Goal: Information Seeking & Learning: Compare options

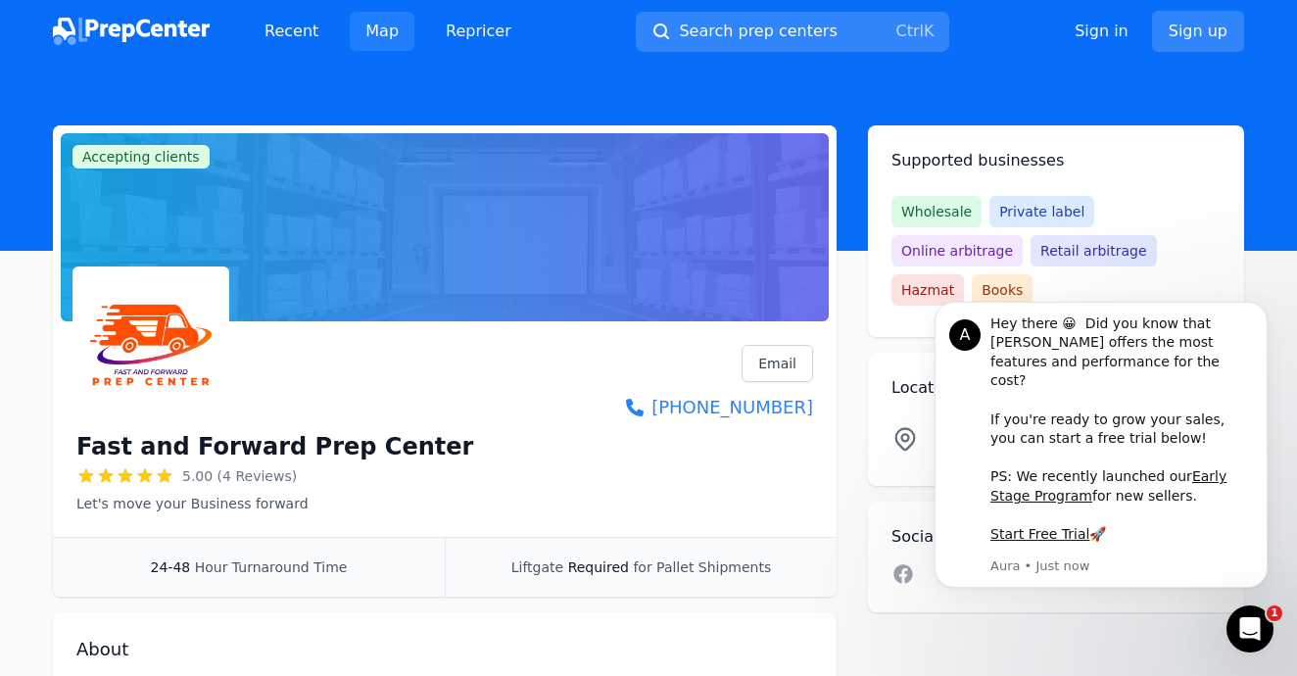
click at [375, 25] on link "Map" at bounding box center [382, 31] width 65 height 39
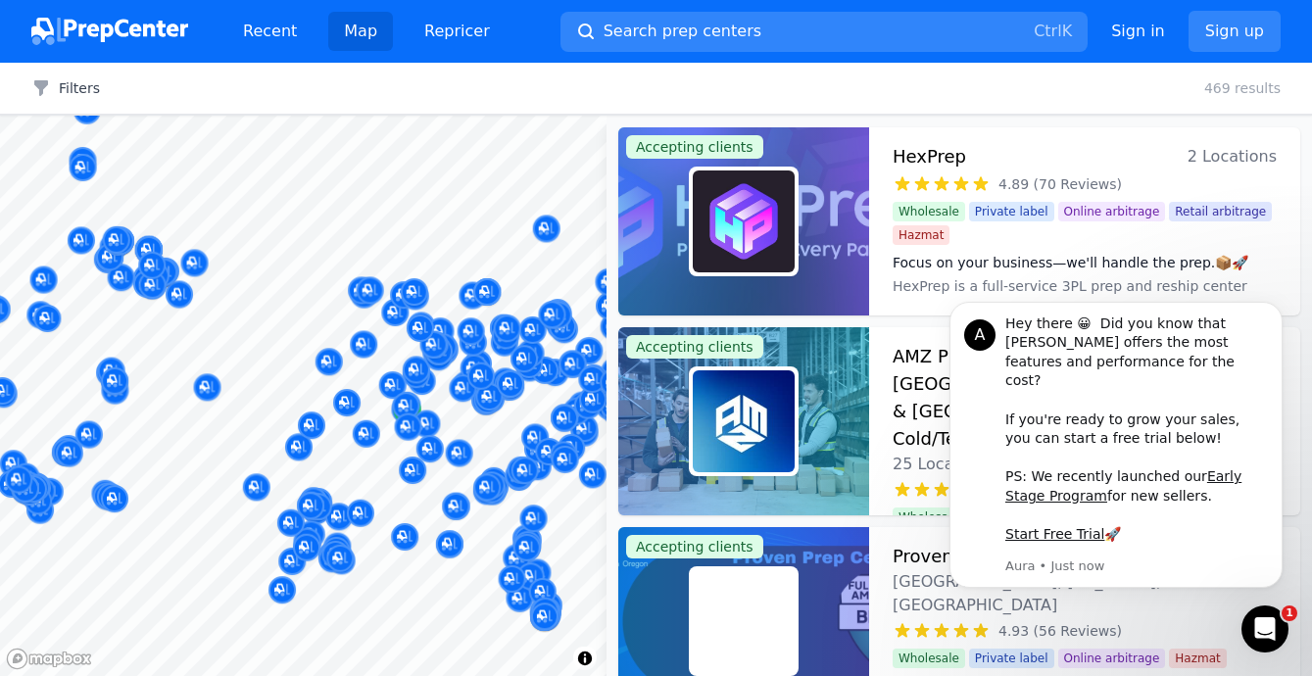
click at [420, 116] on div at bounding box center [303, 116] width 606 height 0
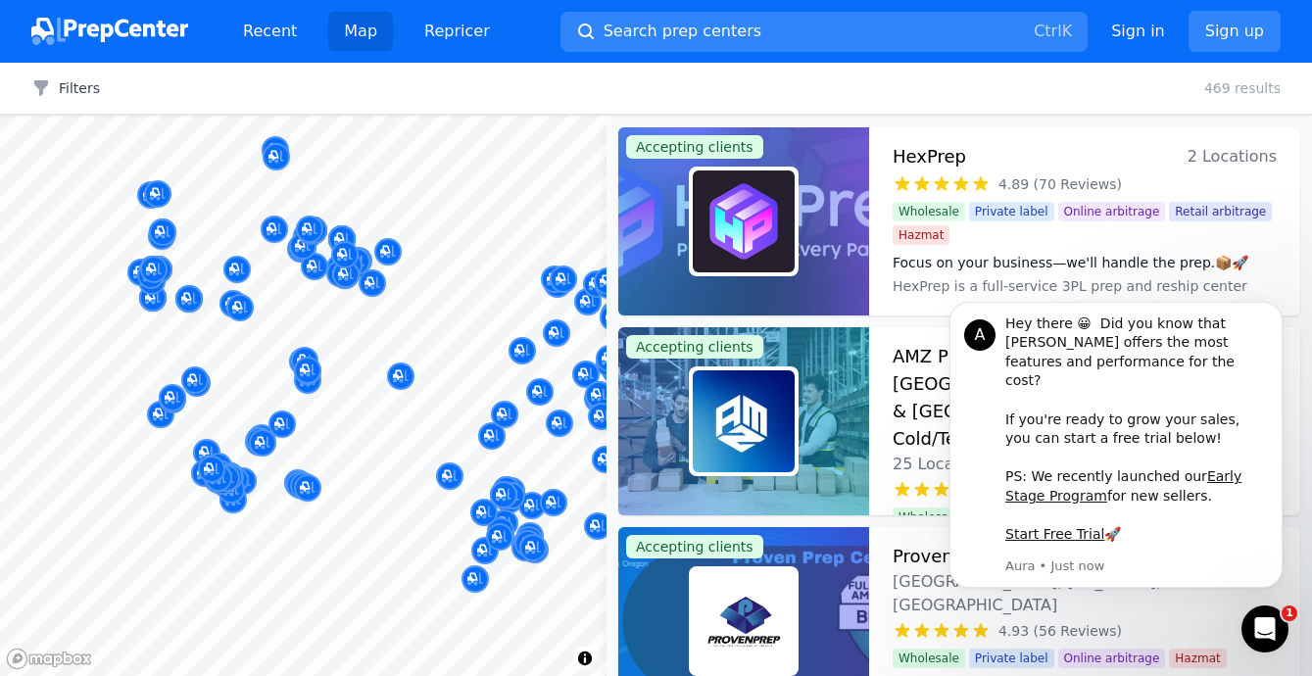
click at [245, 459] on div "3PLGuys Paramount, CA, US No reviews" at bounding box center [218, 397] width 376 height 133
click at [231, 481] on div at bounding box center [233, 478] width 376 height 16
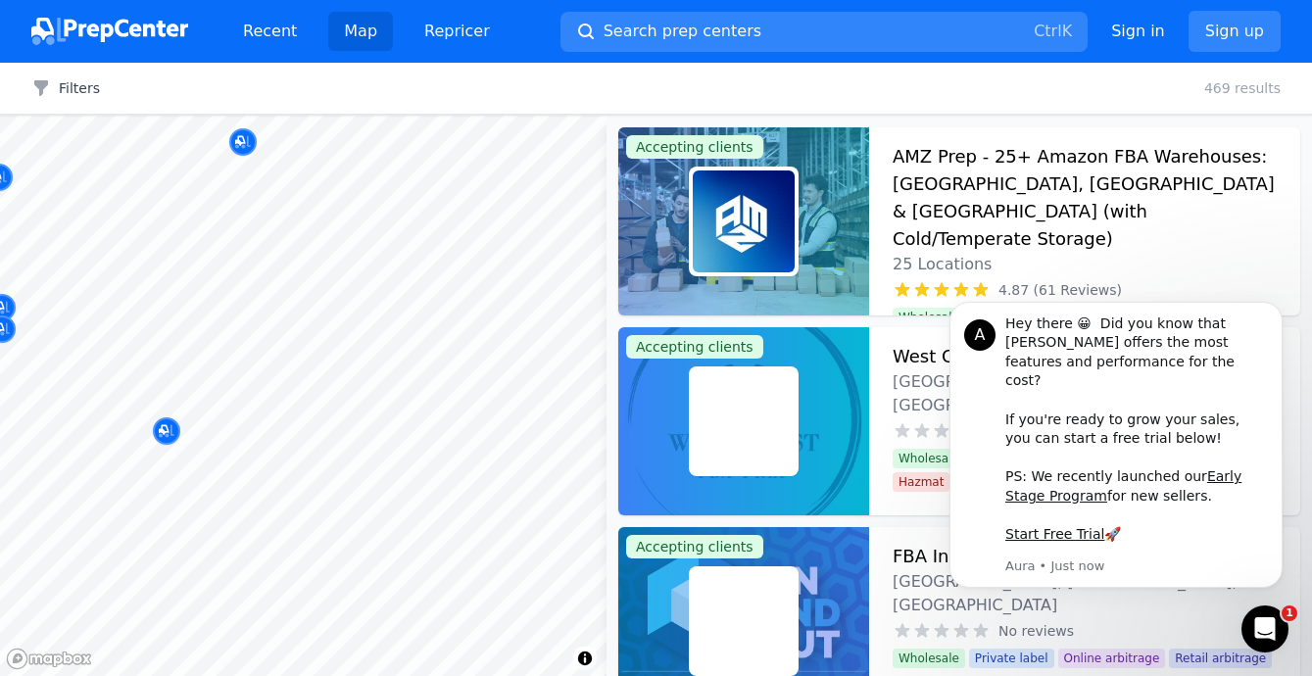
drag, startPoint x: 308, startPoint y: 420, endPoint x: 493, endPoint y: 377, distance: 190.1
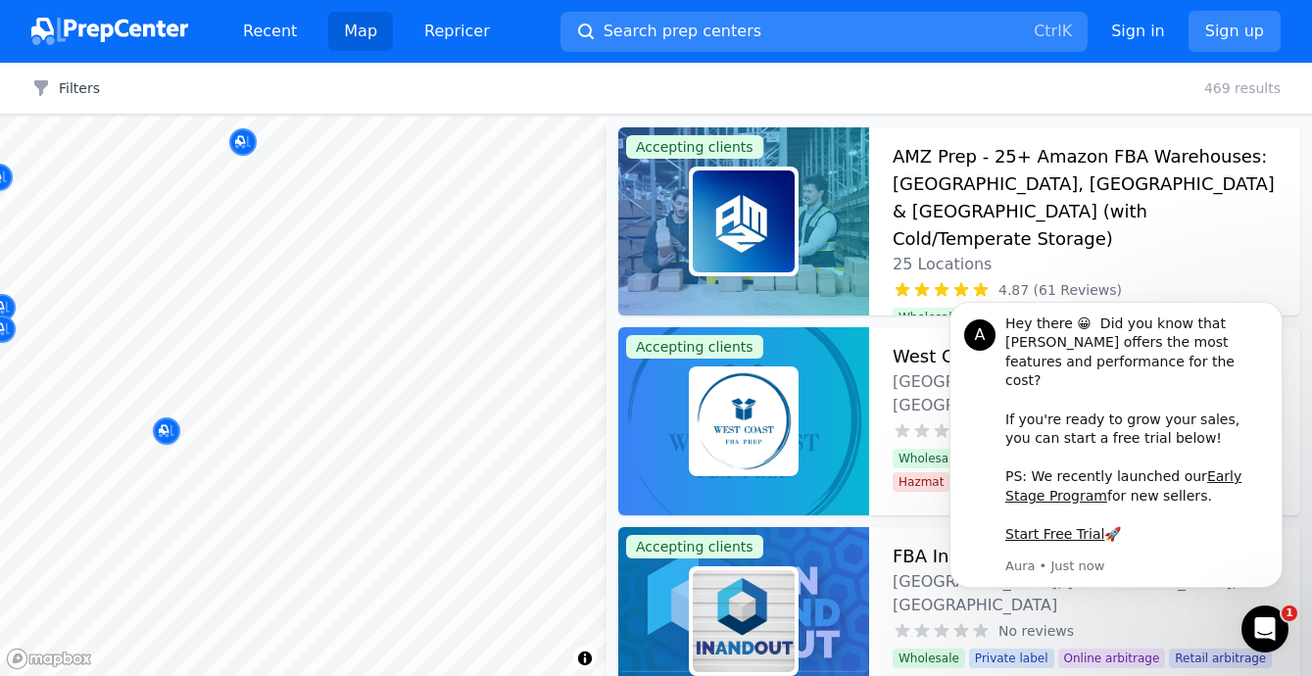
click at [493, 377] on body "Recent Map Repricer Search prep centers Ctrl K Open main menu Sign in Sign up F…" at bounding box center [656, 338] width 1312 height 676
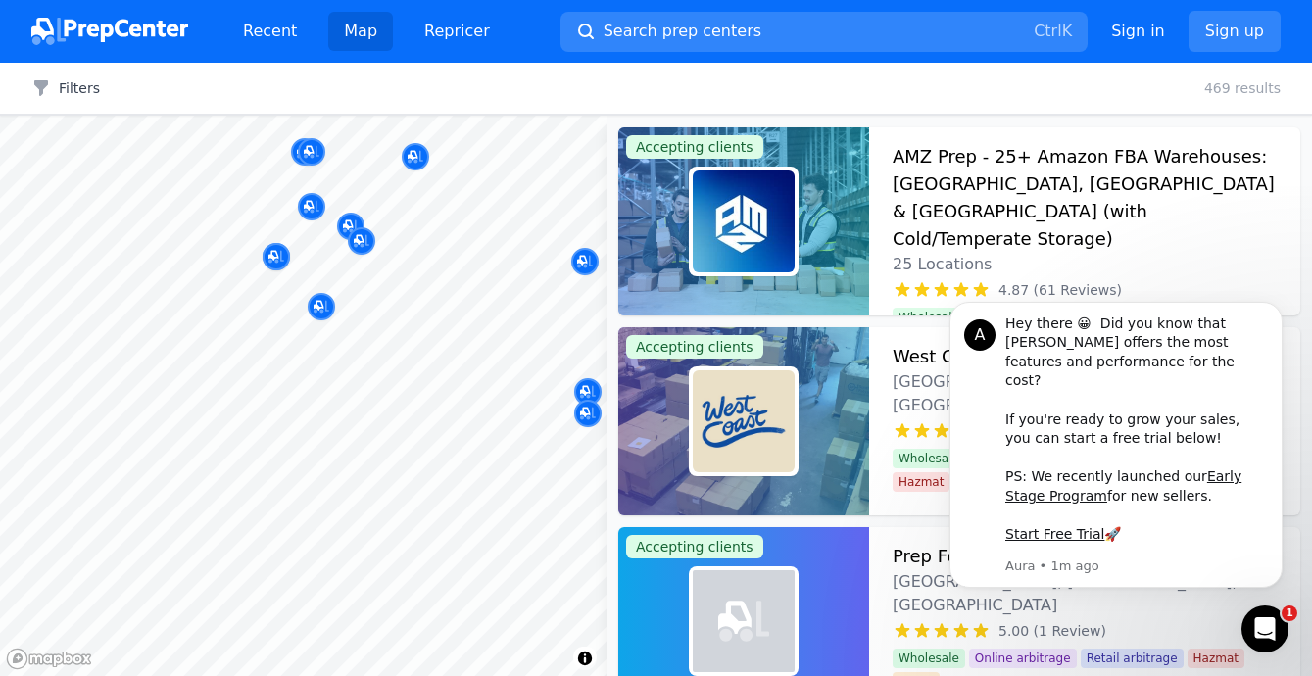
click at [519, 370] on body "Recent Map Repricer Search prep centers Ctrl K Open main menu Sign in Sign up F…" at bounding box center [656, 338] width 1312 height 676
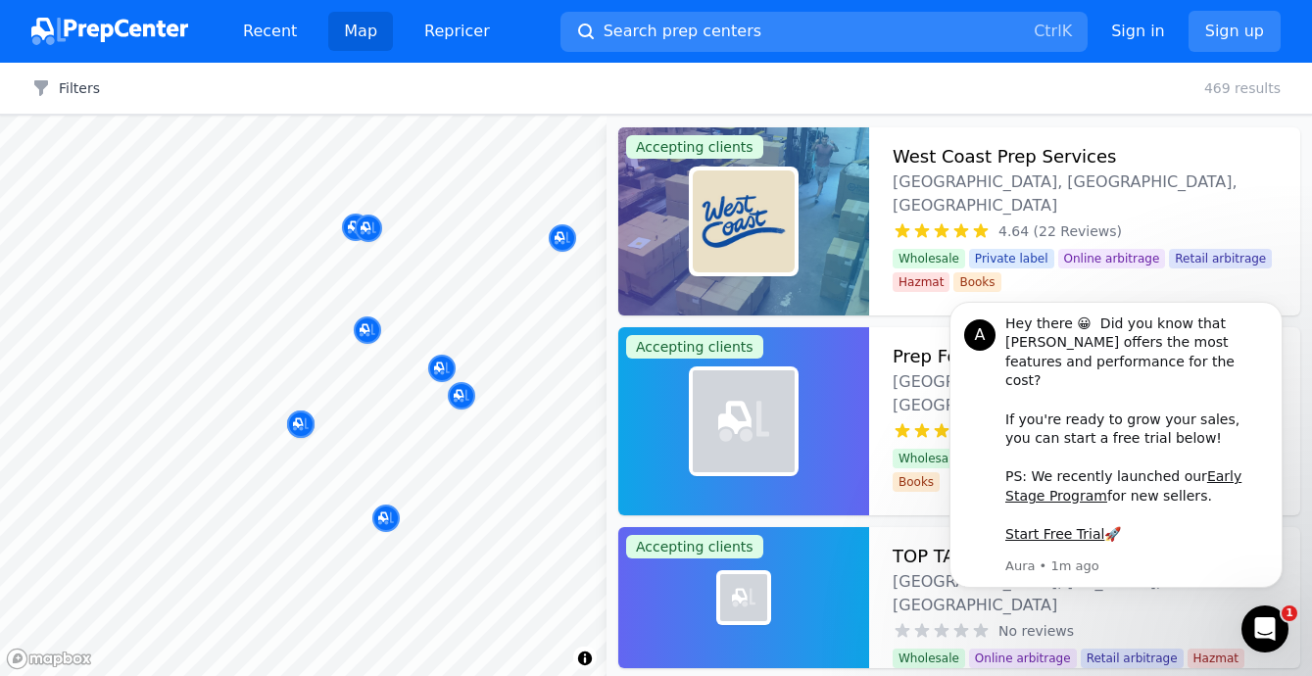
drag, startPoint x: 538, startPoint y: 407, endPoint x: 386, endPoint y: 366, distance: 157.1
click at [386, 366] on body "Recent Map Repricer Search prep centers Ctrl K Open main menu Sign in Sign up F…" at bounding box center [656, 338] width 1312 height 676
click at [398, 435] on div at bounding box center [516, 428] width 376 height 16
click at [441, 364] on div at bounding box center [344, 371] width 376 height 16
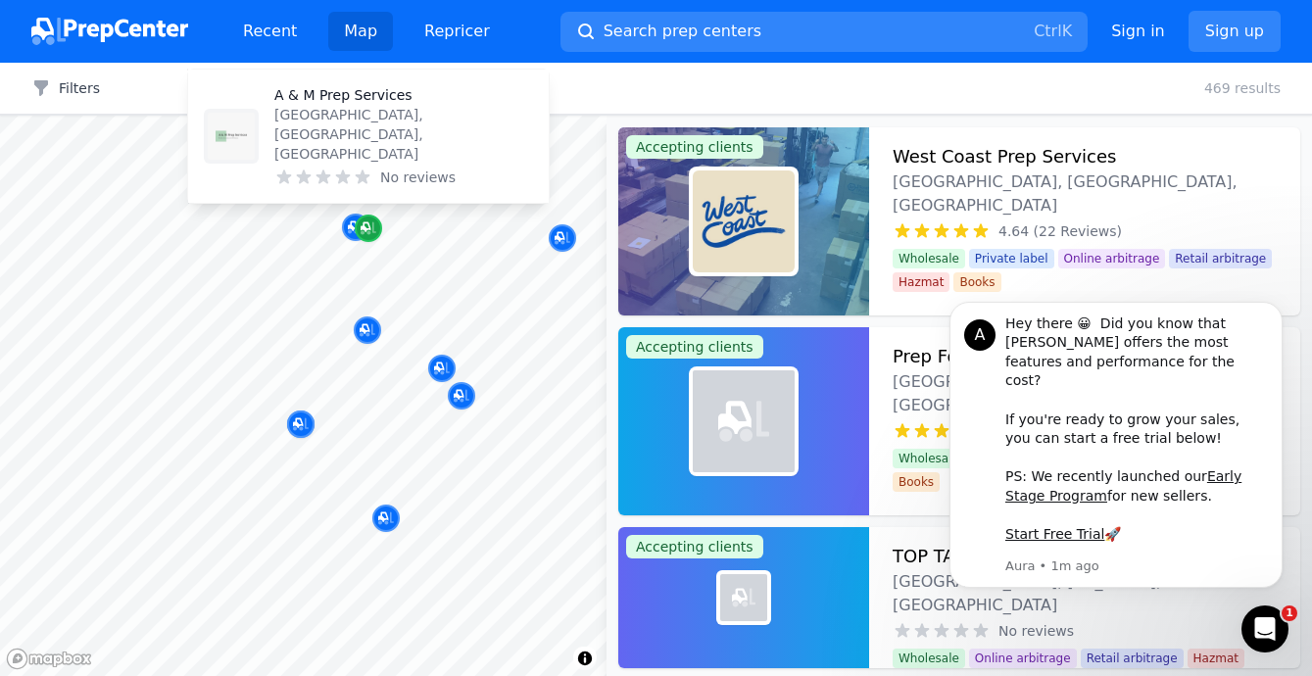
click at [369, 225] on icon "Map marker" at bounding box center [366, 227] width 10 height 10
click at [400, 105] on p "A & M Prep Services" at bounding box center [403, 95] width 259 height 20
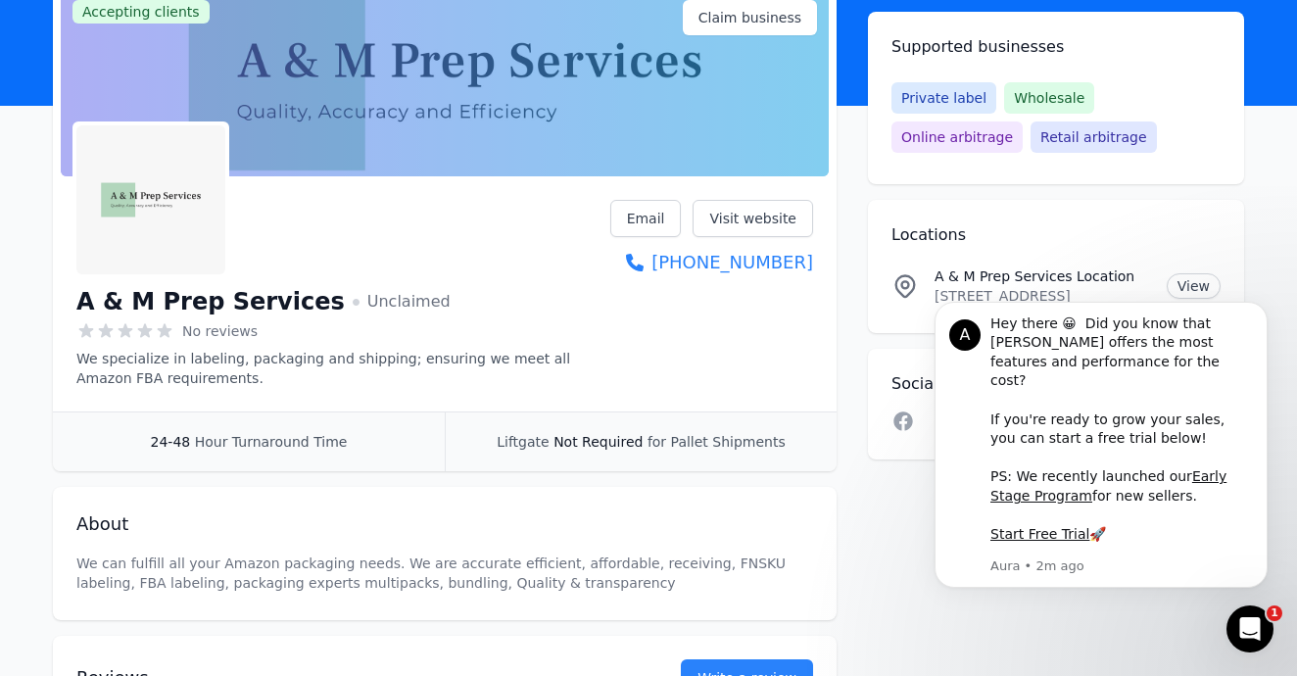
scroll to position [60, 0]
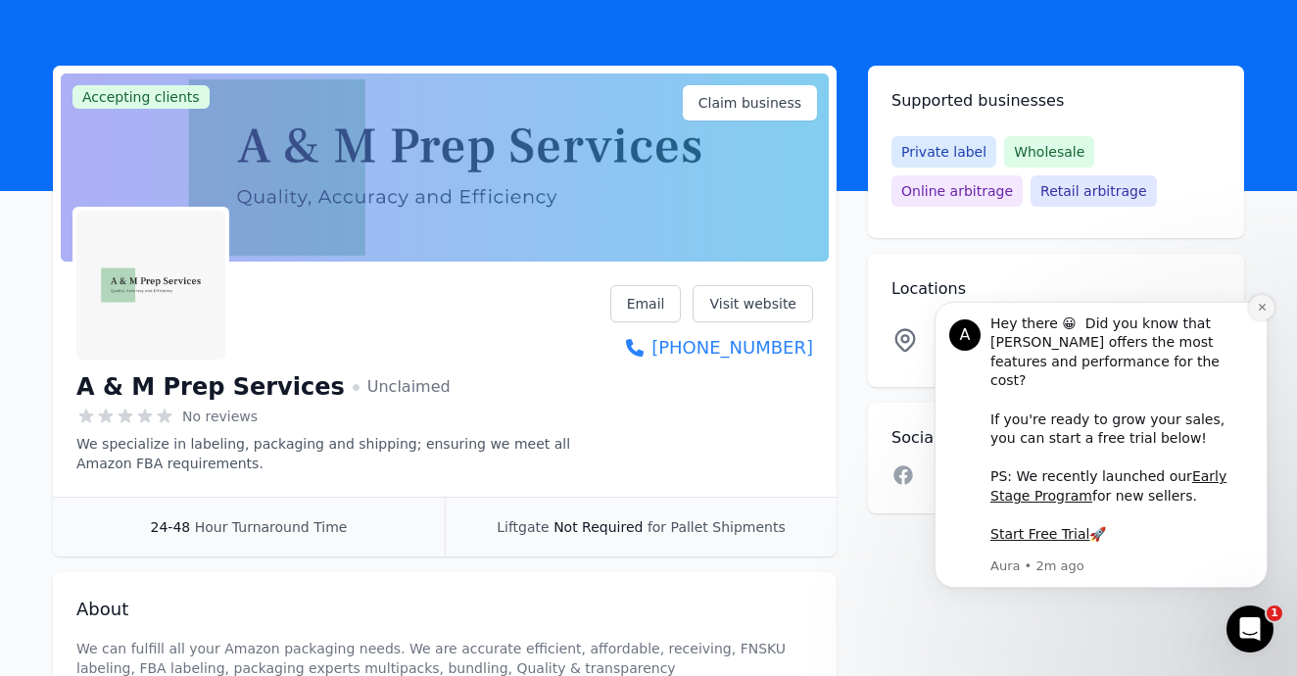
click at [1260, 313] on icon "Dismiss notification" at bounding box center [1262, 307] width 11 height 11
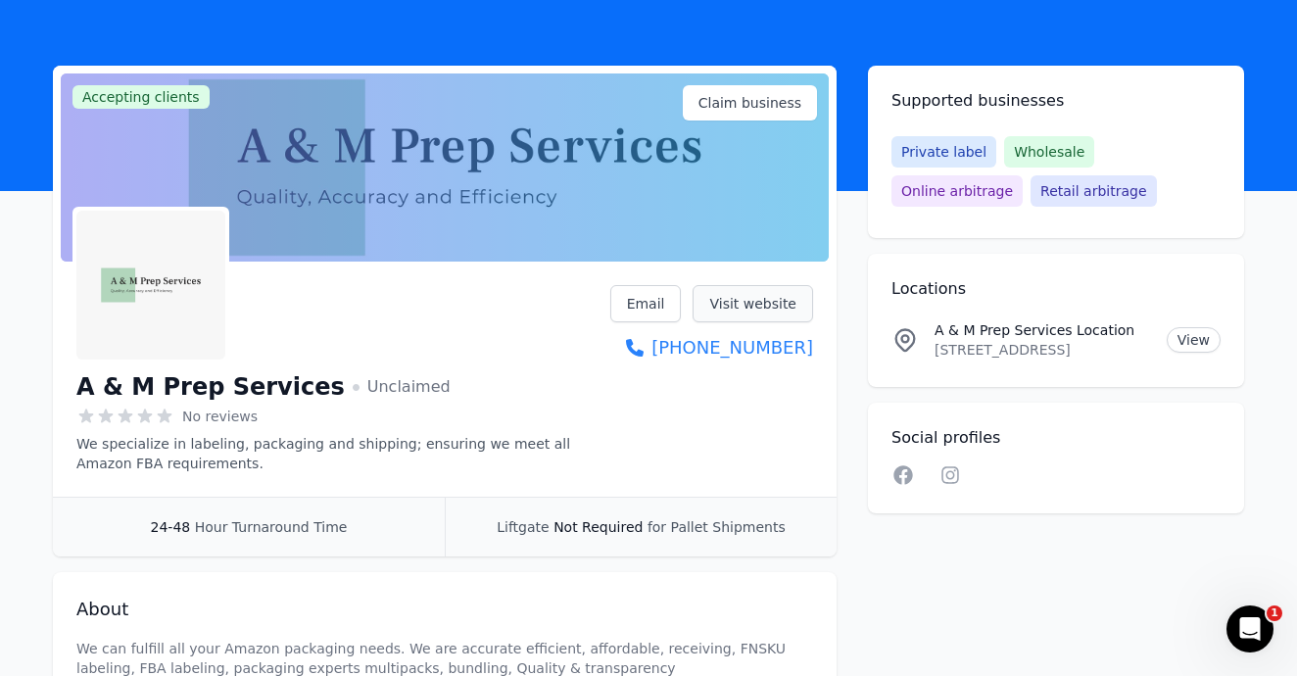
click at [748, 308] on link "Visit website" at bounding box center [753, 303] width 121 height 37
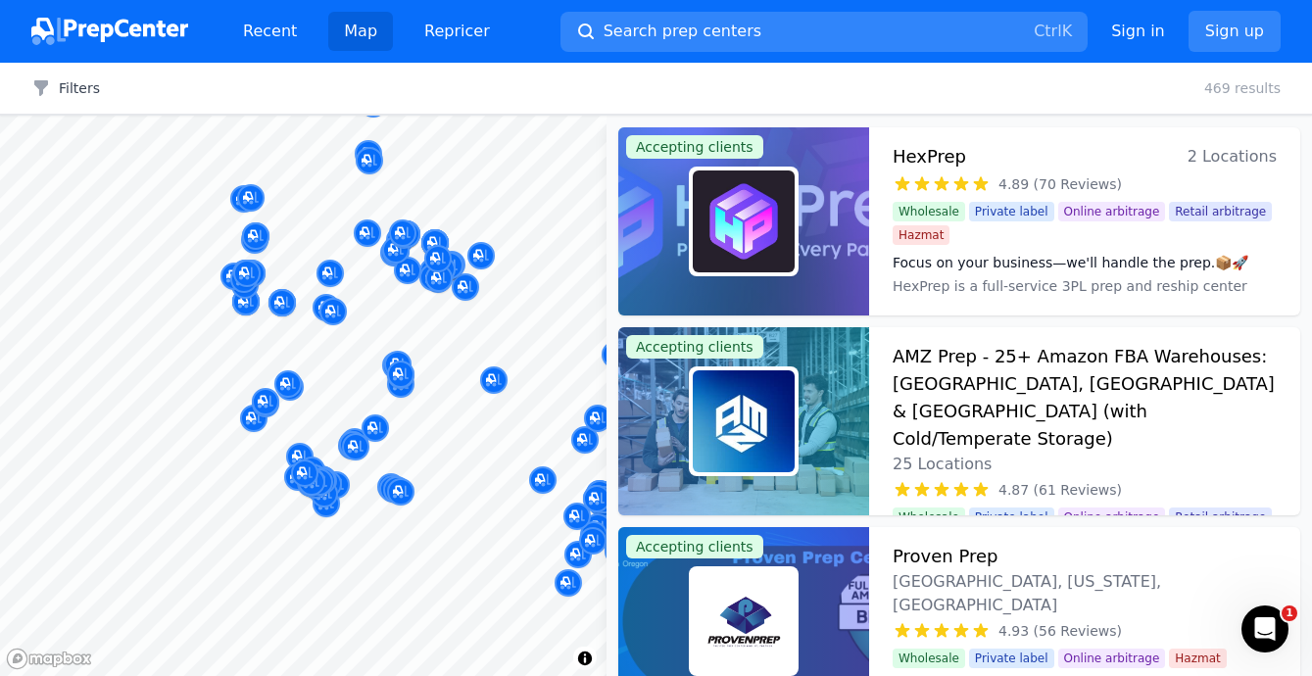
click at [311, 469] on div at bounding box center [328, 463] width 376 height 16
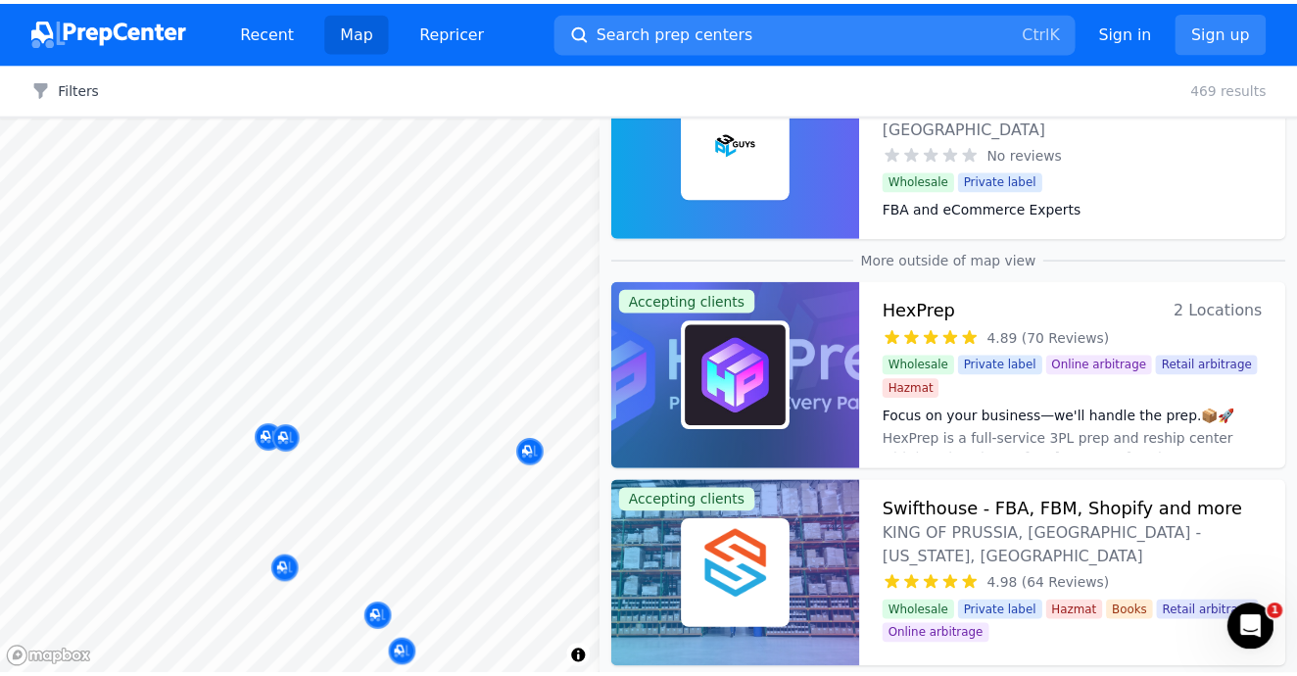
scroll to position [1078, 0]
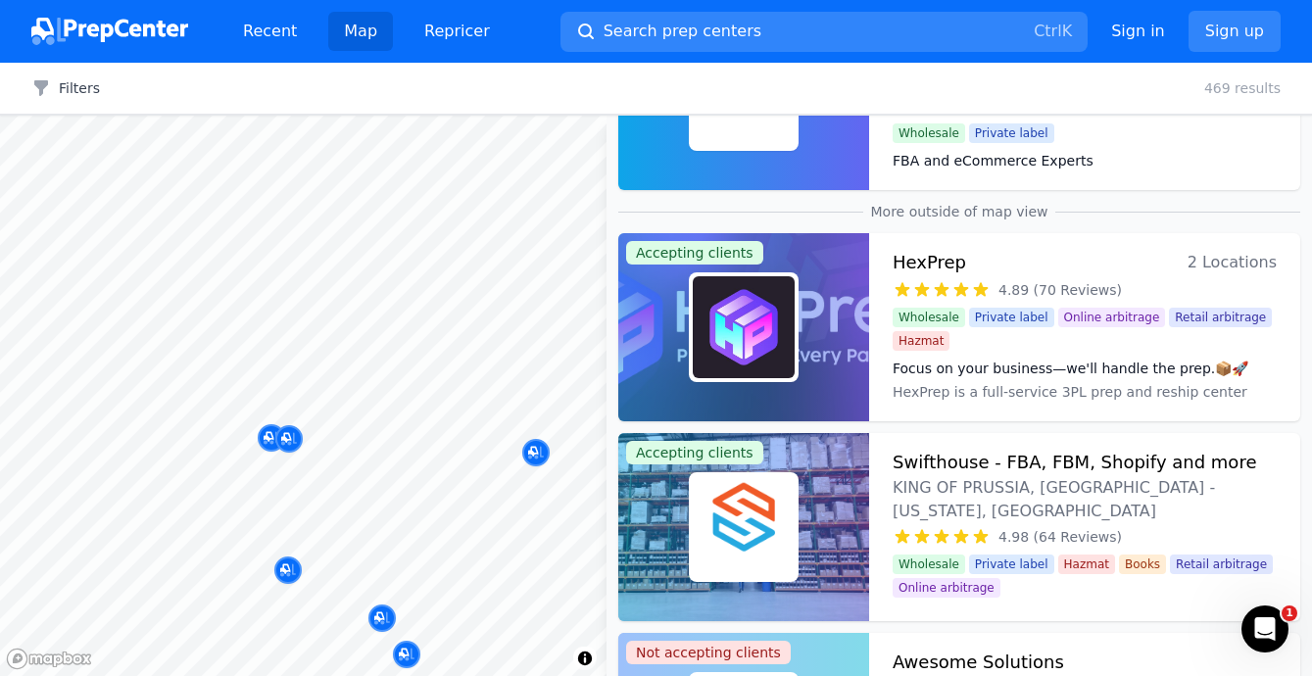
click at [816, 379] on div at bounding box center [743, 327] width 251 height 188
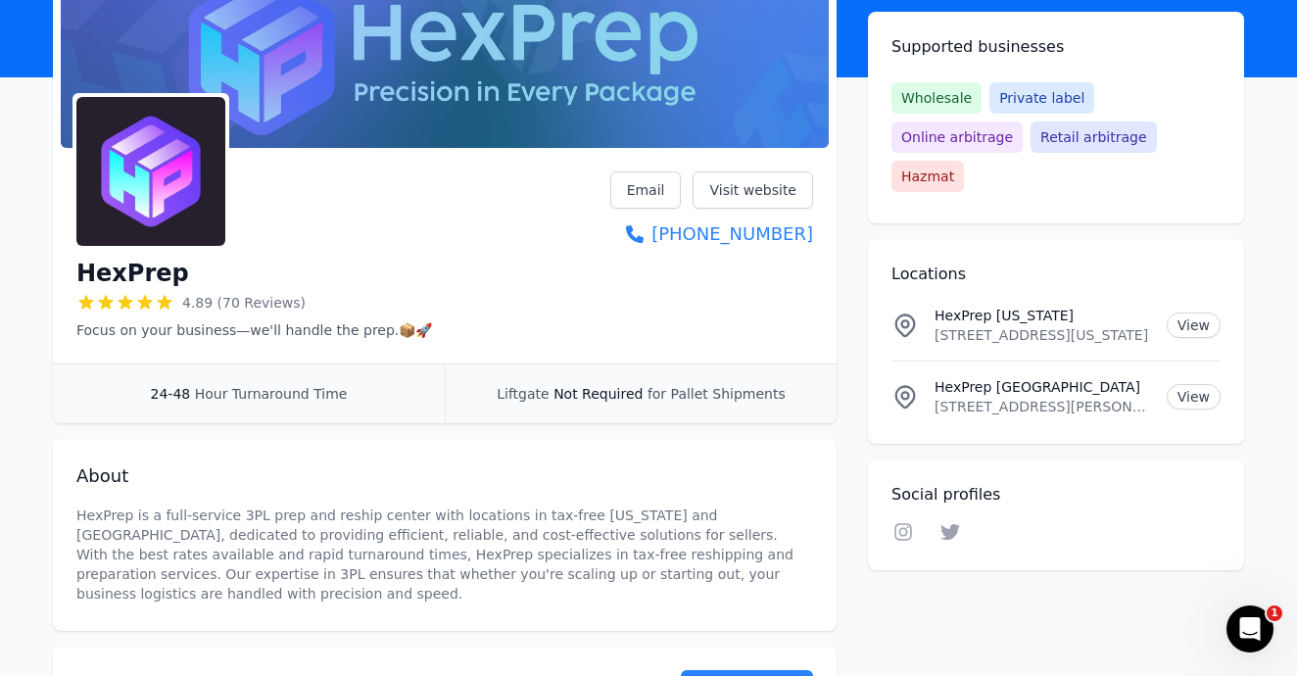
scroll to position [196, 0]
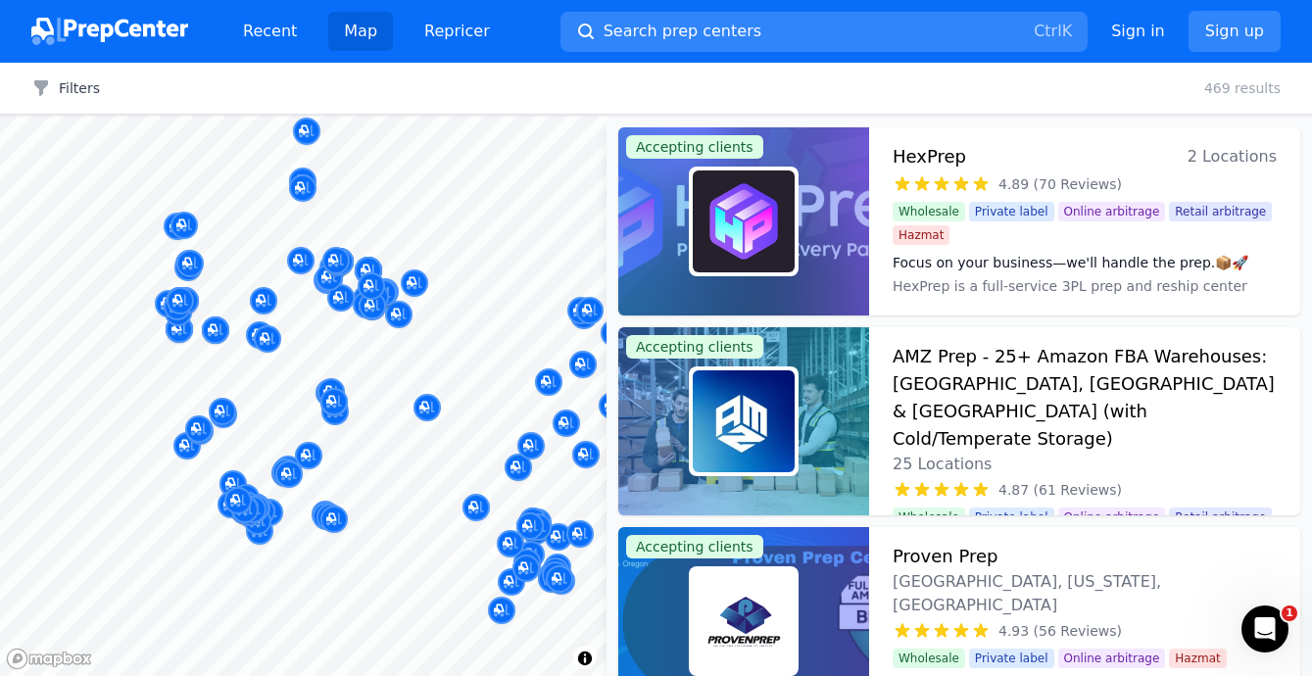
click at [266, 518] on div at bounding box center [337, 525] width 376 height 16
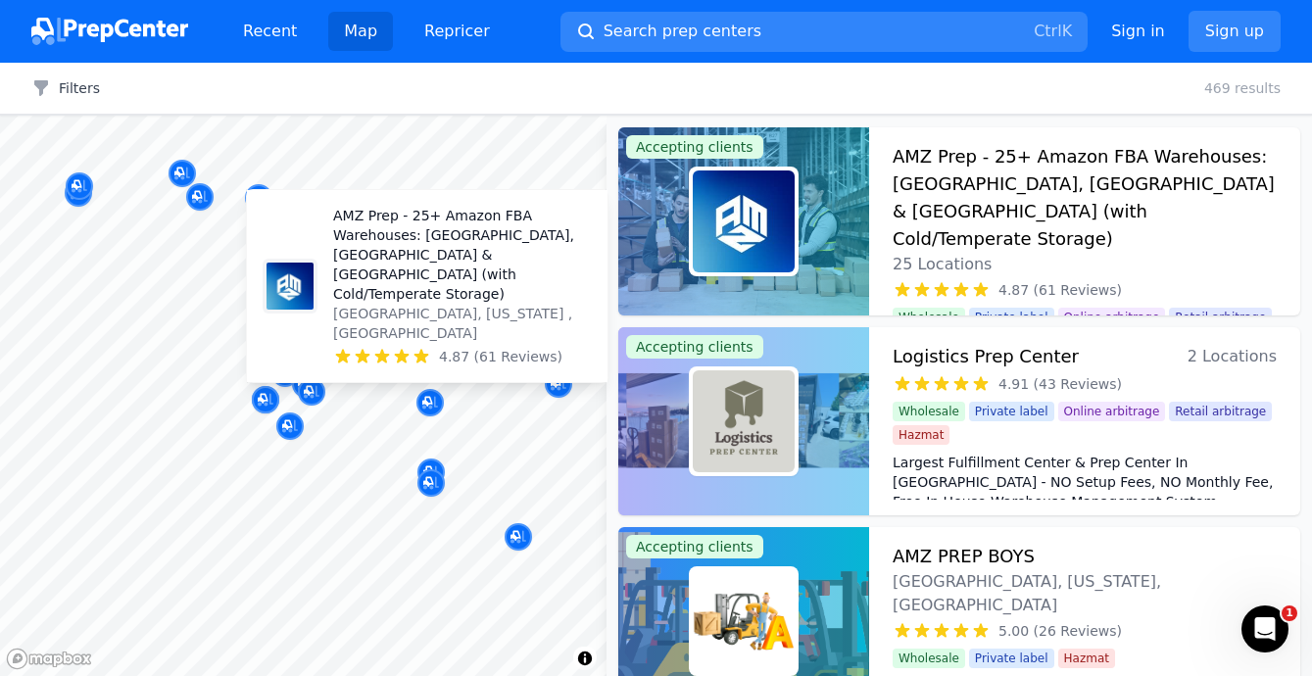
click at [398, 370] on body "Recent Map Repricer Search prep centers Ctrl K Open main menu Sign in Sign up F…" at bounding box center [656, 338] width 1312 height 676
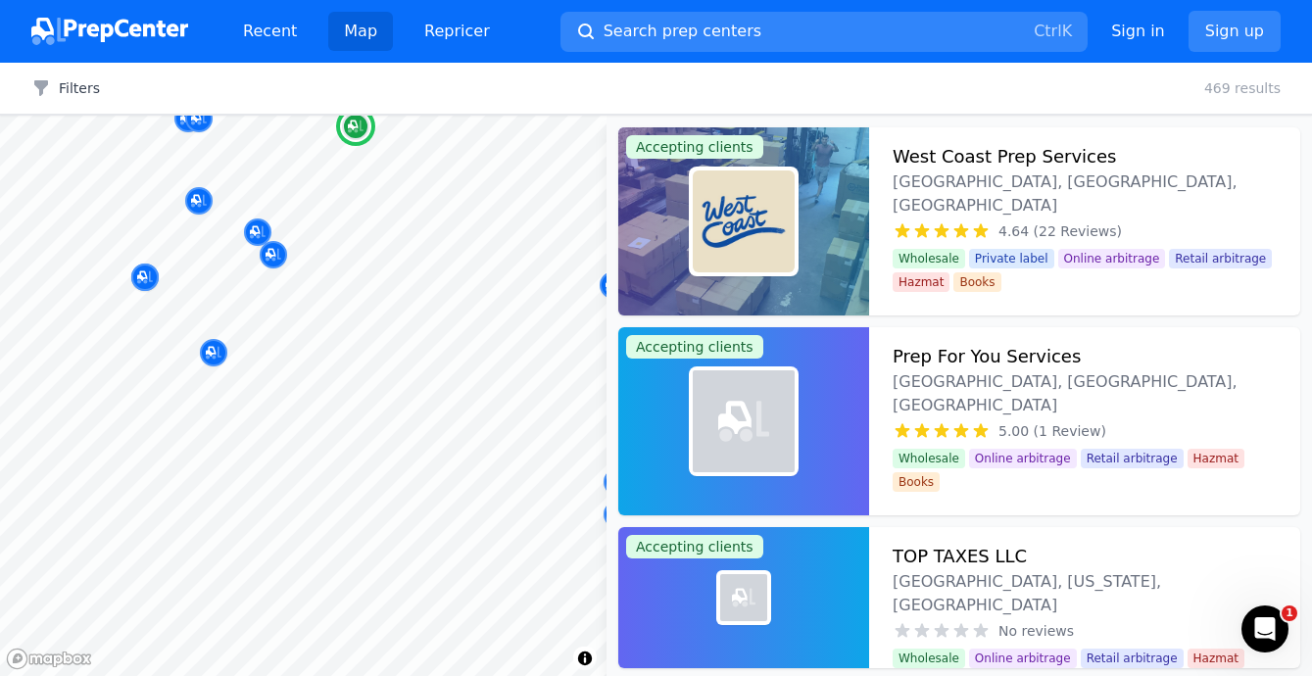
click at [1282, 428] on div "Prep For You Services [GEOGRAPHIC_DATA], [GEOGRAPHIC_DATA], [GEOGRAPHIC_DATA] 5…" at bounding box center [1084, 421] width 431 height 188
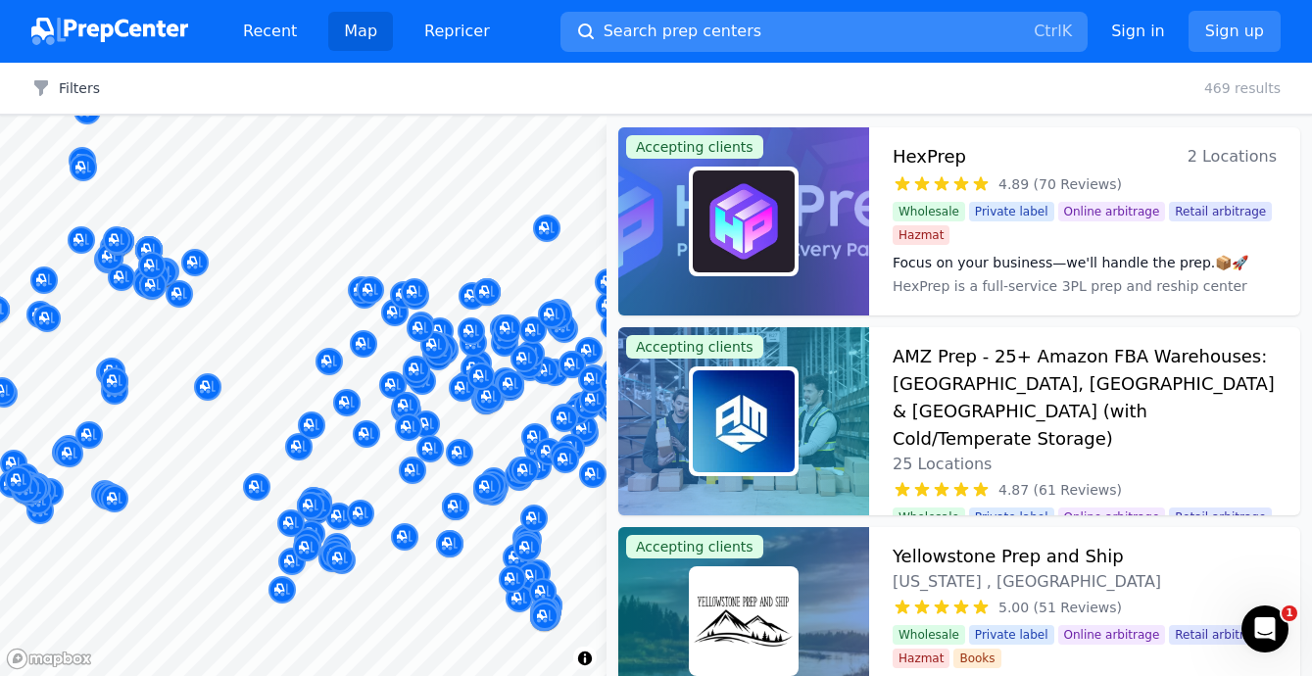
click at [699, 24] on span "Search prep centers" at bounding box center [683, 32] width 158 height 24
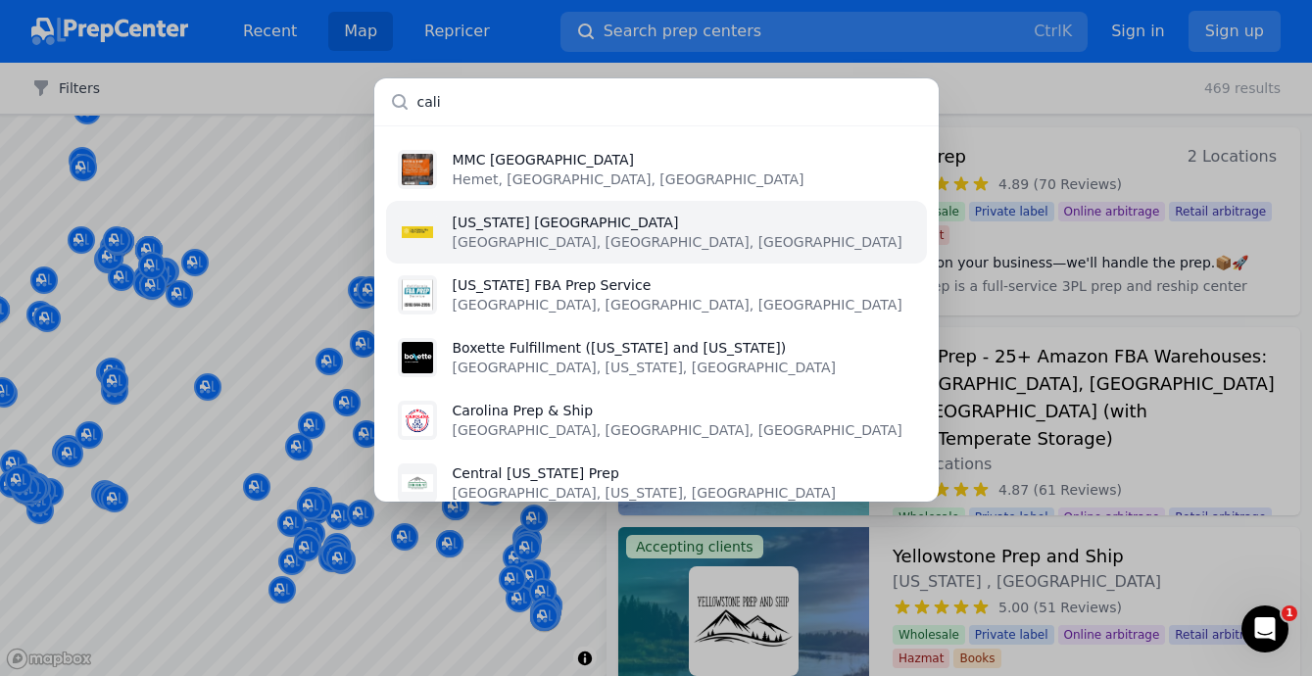
type input "cali"
click at [582, 241] on p "[GEOGRAPHIC_DATA], [GEOGRAPHIC_DATA], [GEOGRAPHIC_DATA]" at bounding box center [678, 242] width 450 height 20
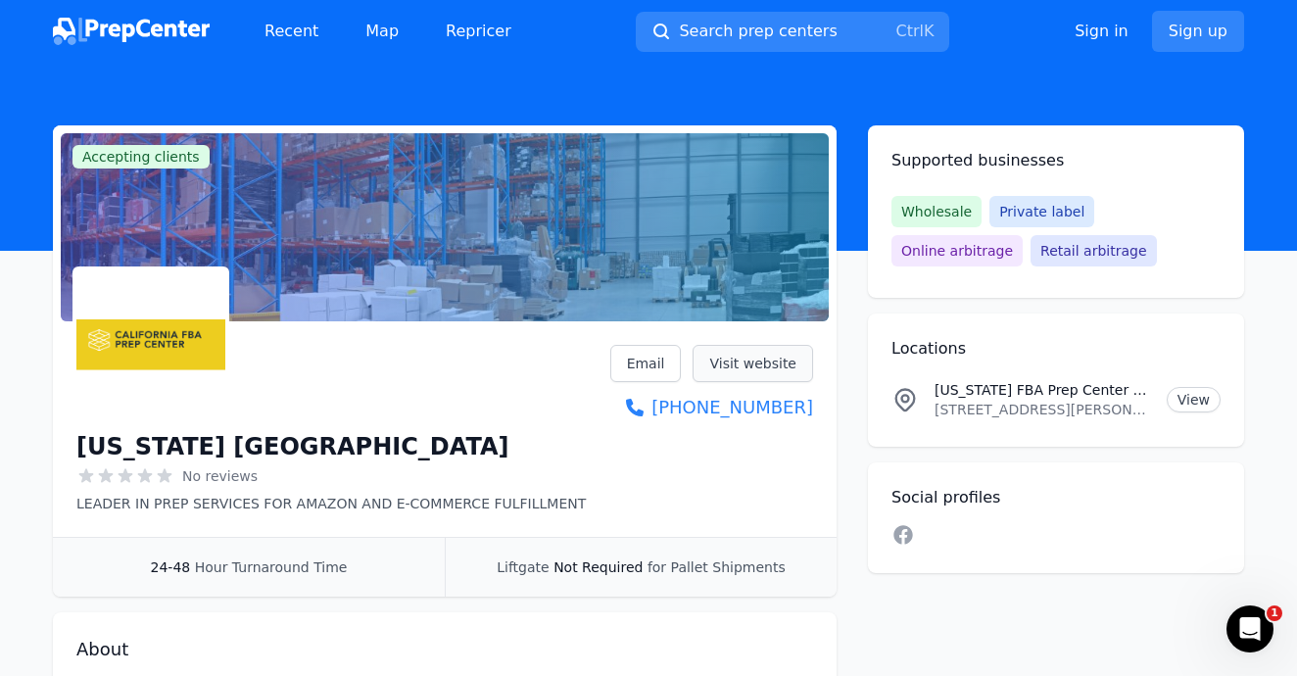
click at [762, 367] on link "Visit website" at bounding box center [753, 363] width 121 height 37
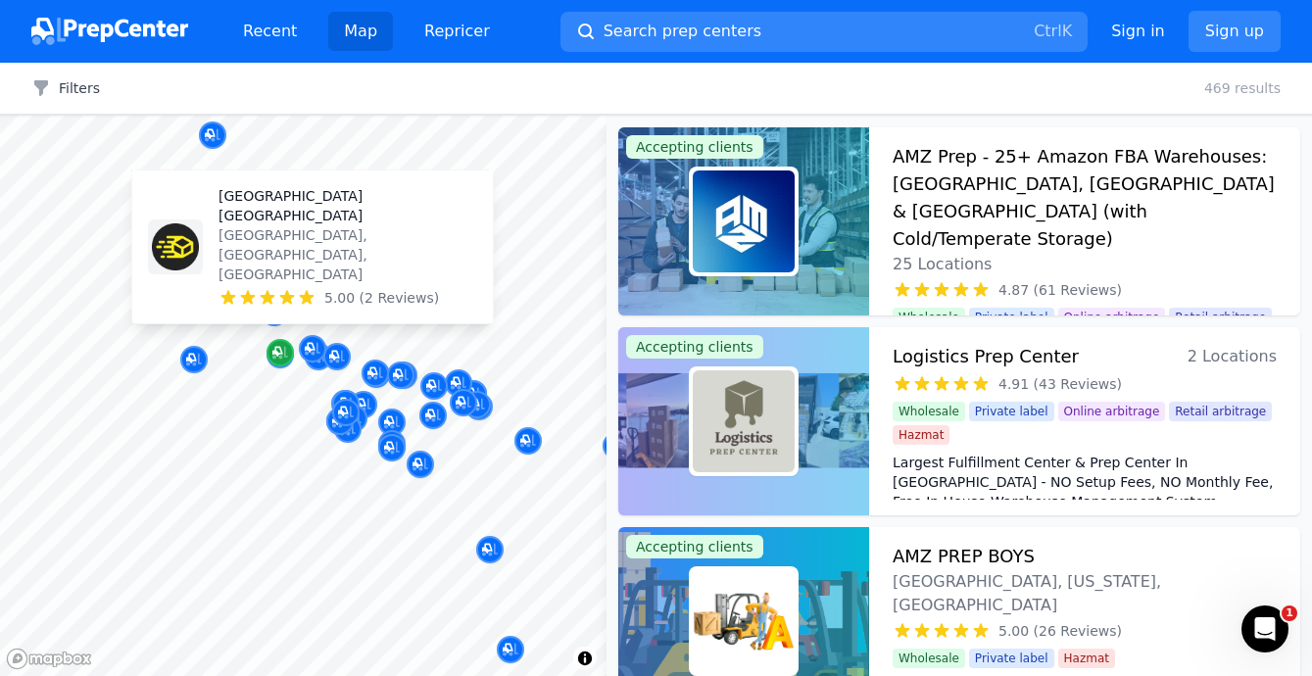
drag, startPoint x: 90, startPoint y: 563, endPoint x: 310, endPoint y: 352, distance: 304.9
click at [310, 352] on icon "Map marker" at bounding box center [310, 348] width 10 height 10
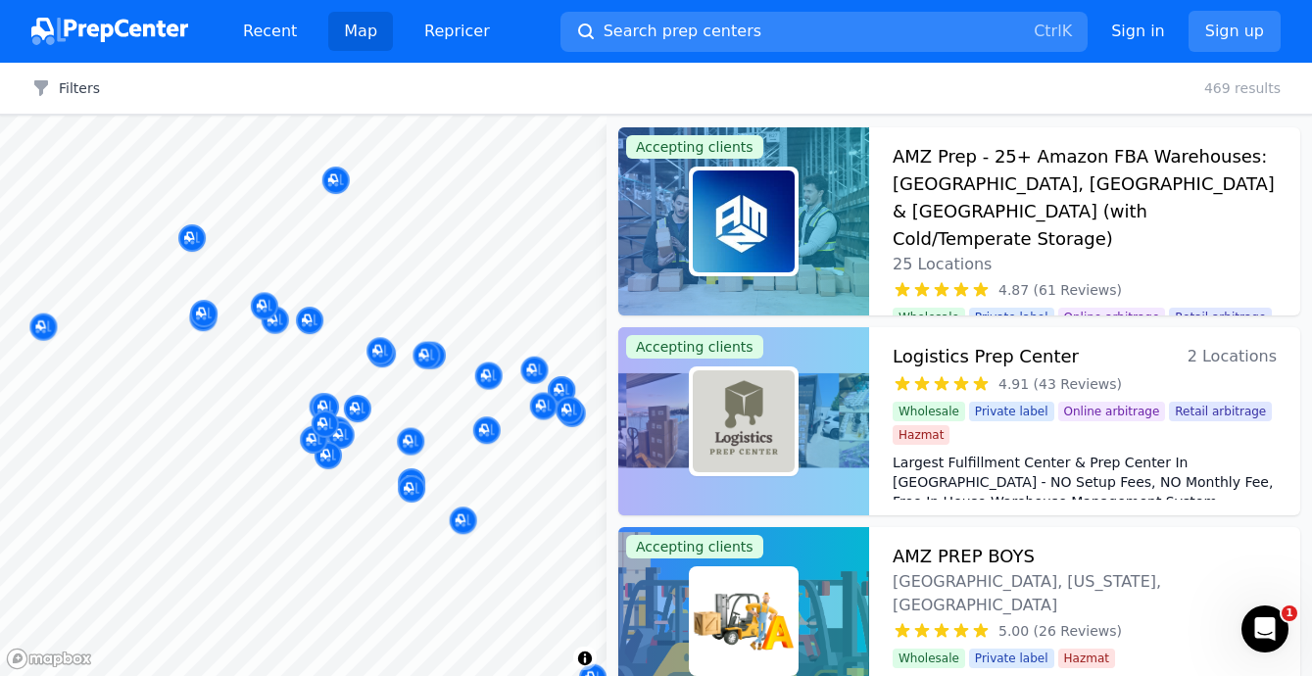
click at [463, 335] on body "Recent Map Repricer Search prep centers Ctrl K Open main menu Sign in Sign up F…" at bounding box center [656, 338] width 1312 height 676
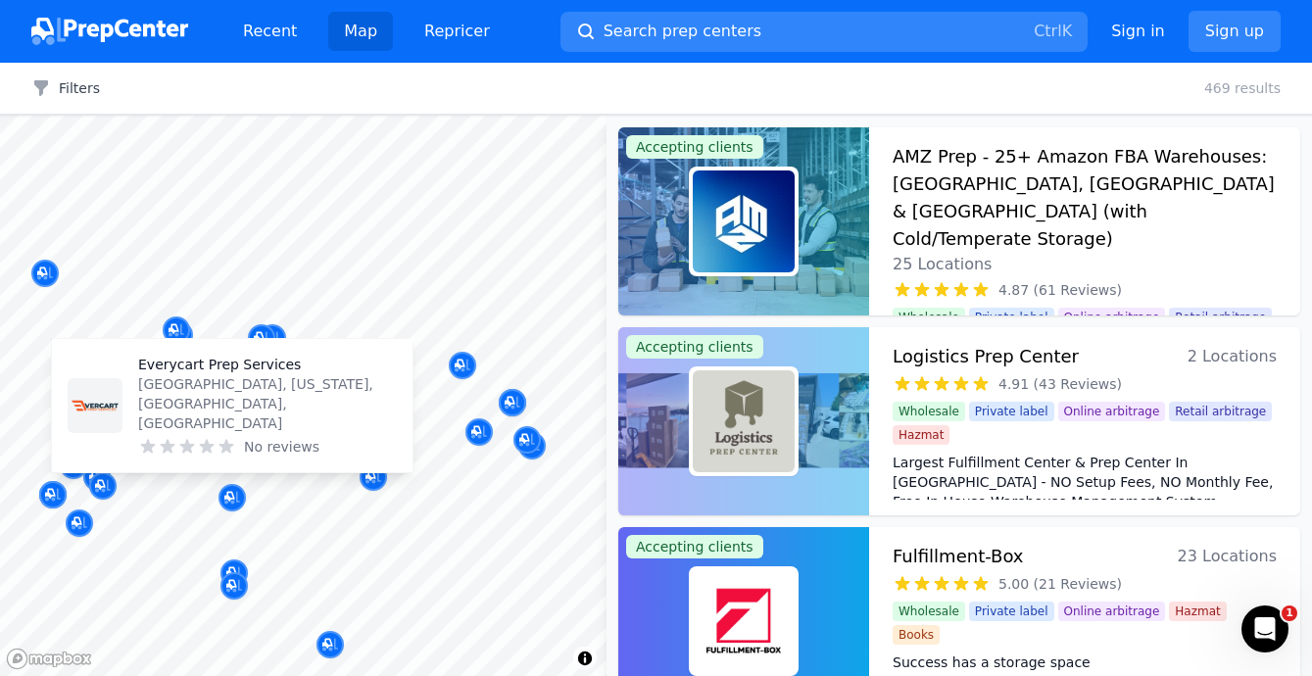
click at [223, 437] on icon at bounding box center [227, 447] width 20 height 20
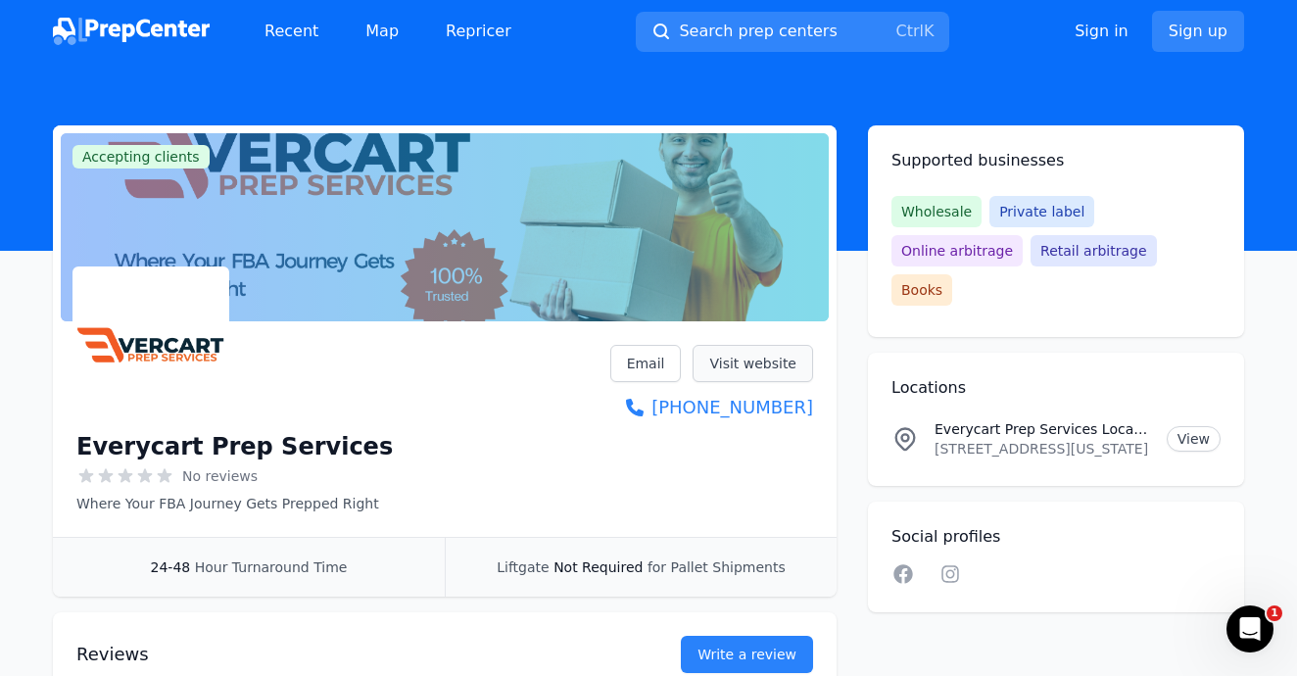
click at [754, 369] on link "Visit website" at bounding box center [753, 363] width 121 height 37
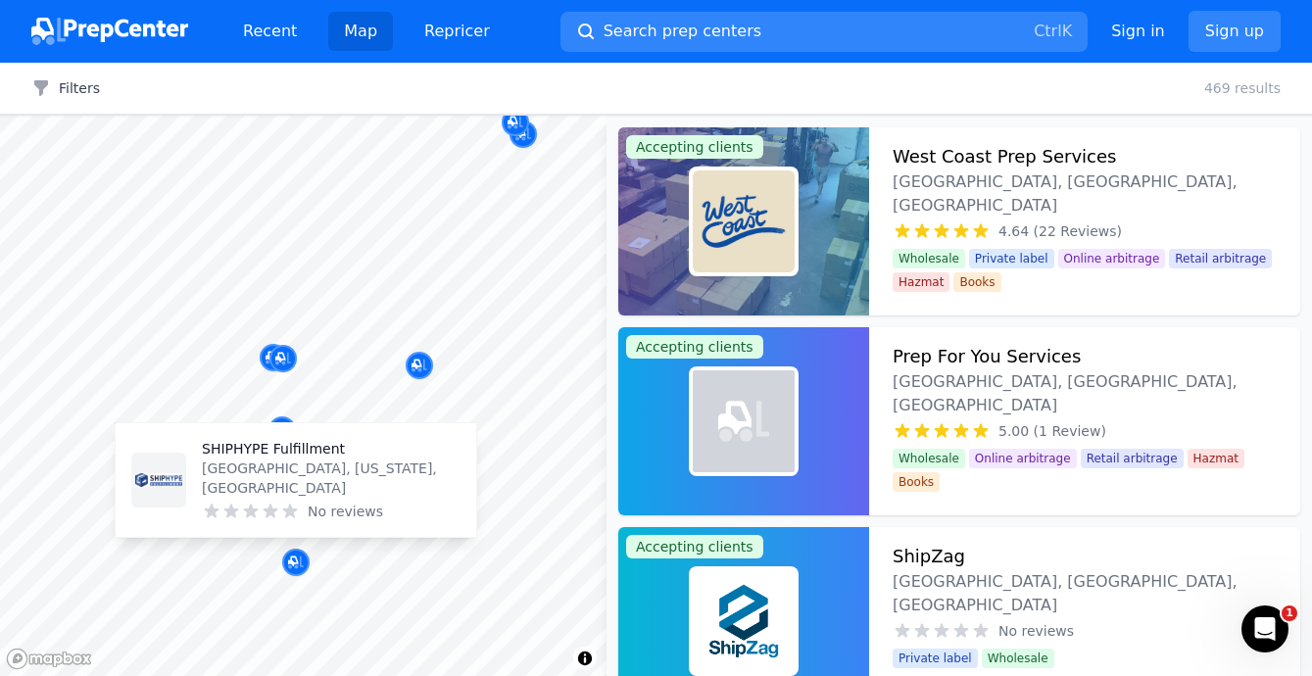
click at [292, 501] on div "SHIPHYPE Fulfillment Long Beach, California, US No reviews" at bounding box center [331, 480] width 259 height 82
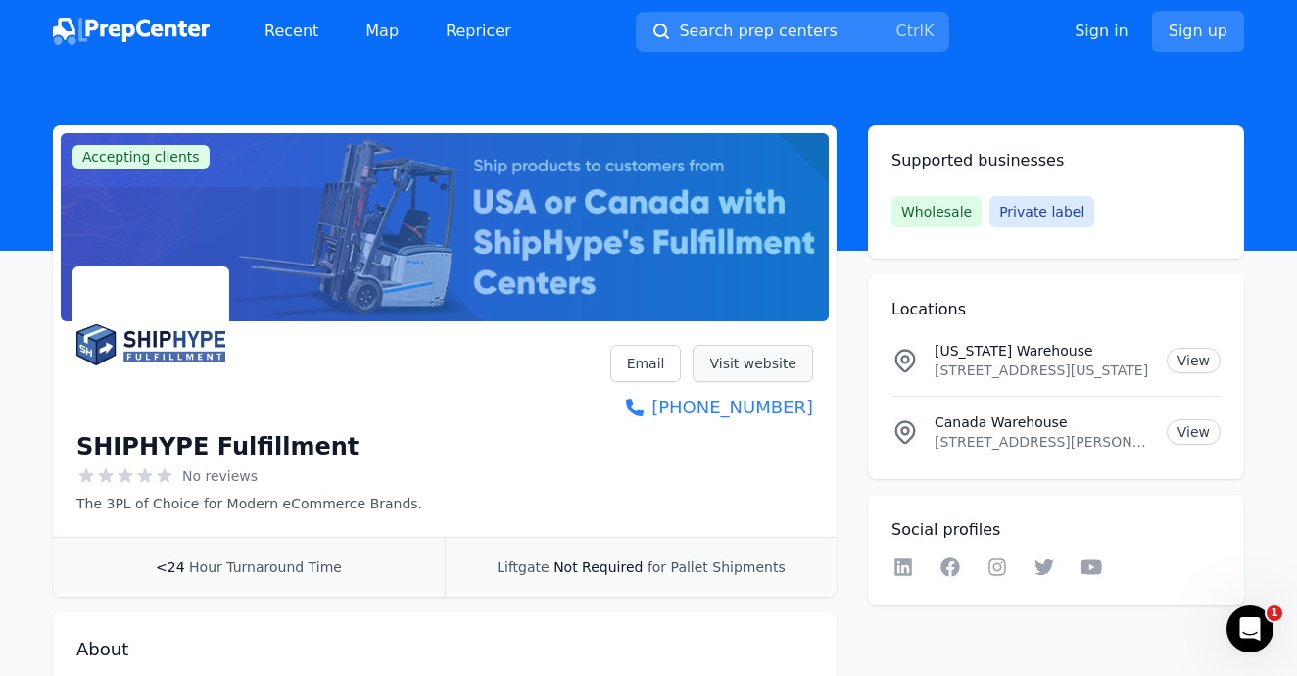
click at [774, 363] on link "Visit website" at bounding box center [753, 363] width 121 height 37
